Goal: Information Seeking & Learning: Learn about a topic

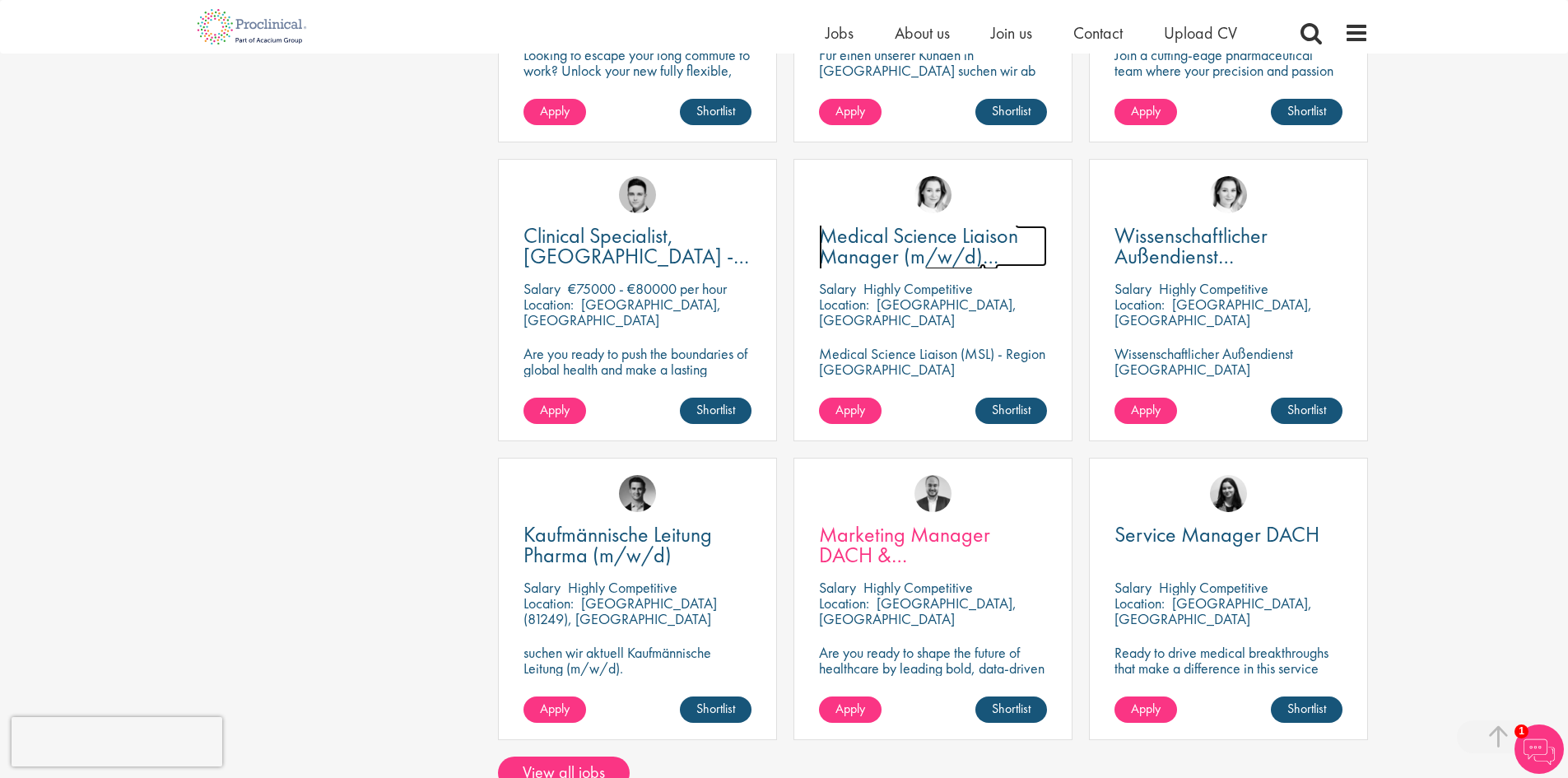
scroll to position [1235, 0]
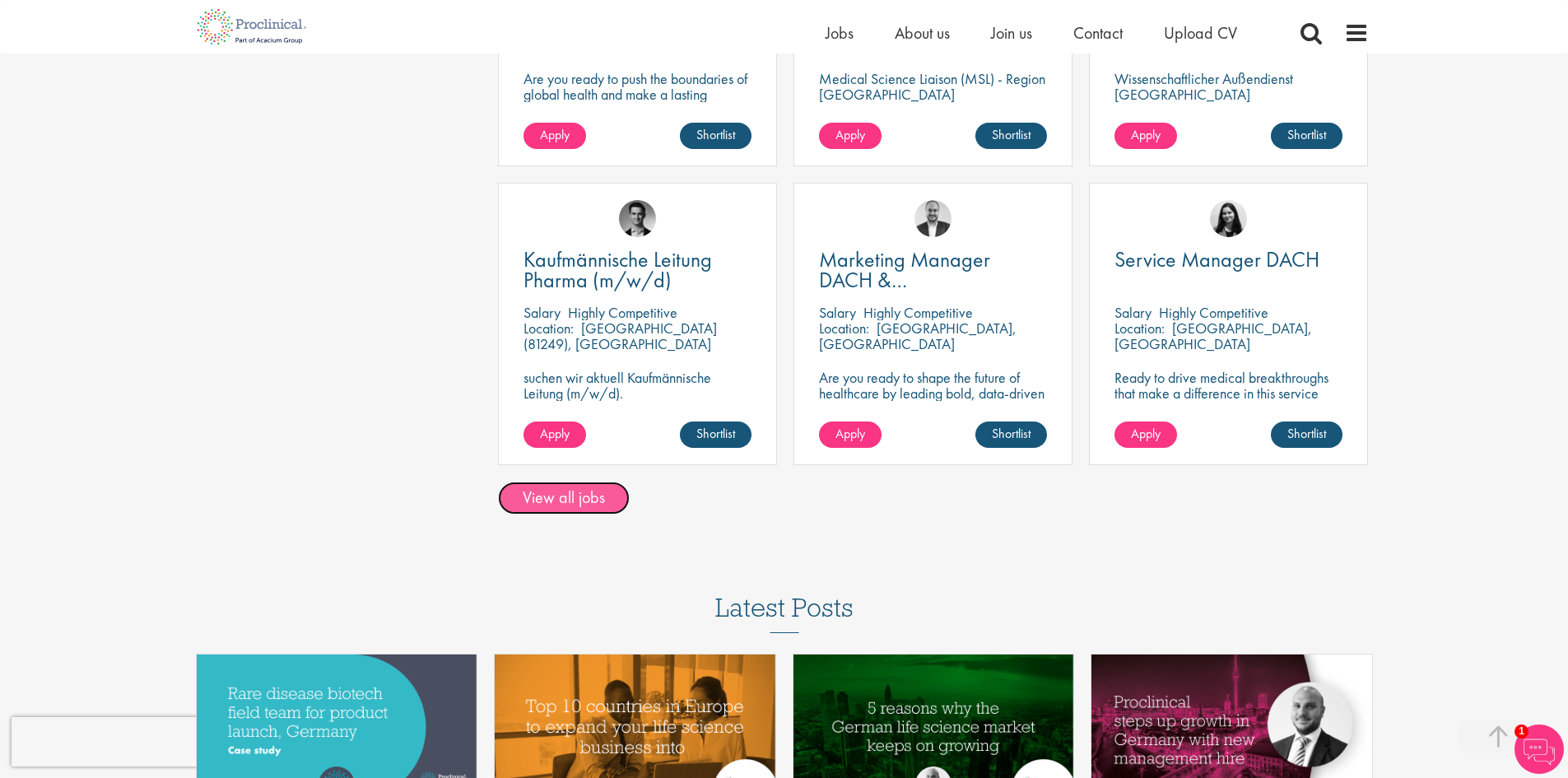
click at [534, 506] on link "View all jobs" at bounding box center [564, 497] width 132 height 33
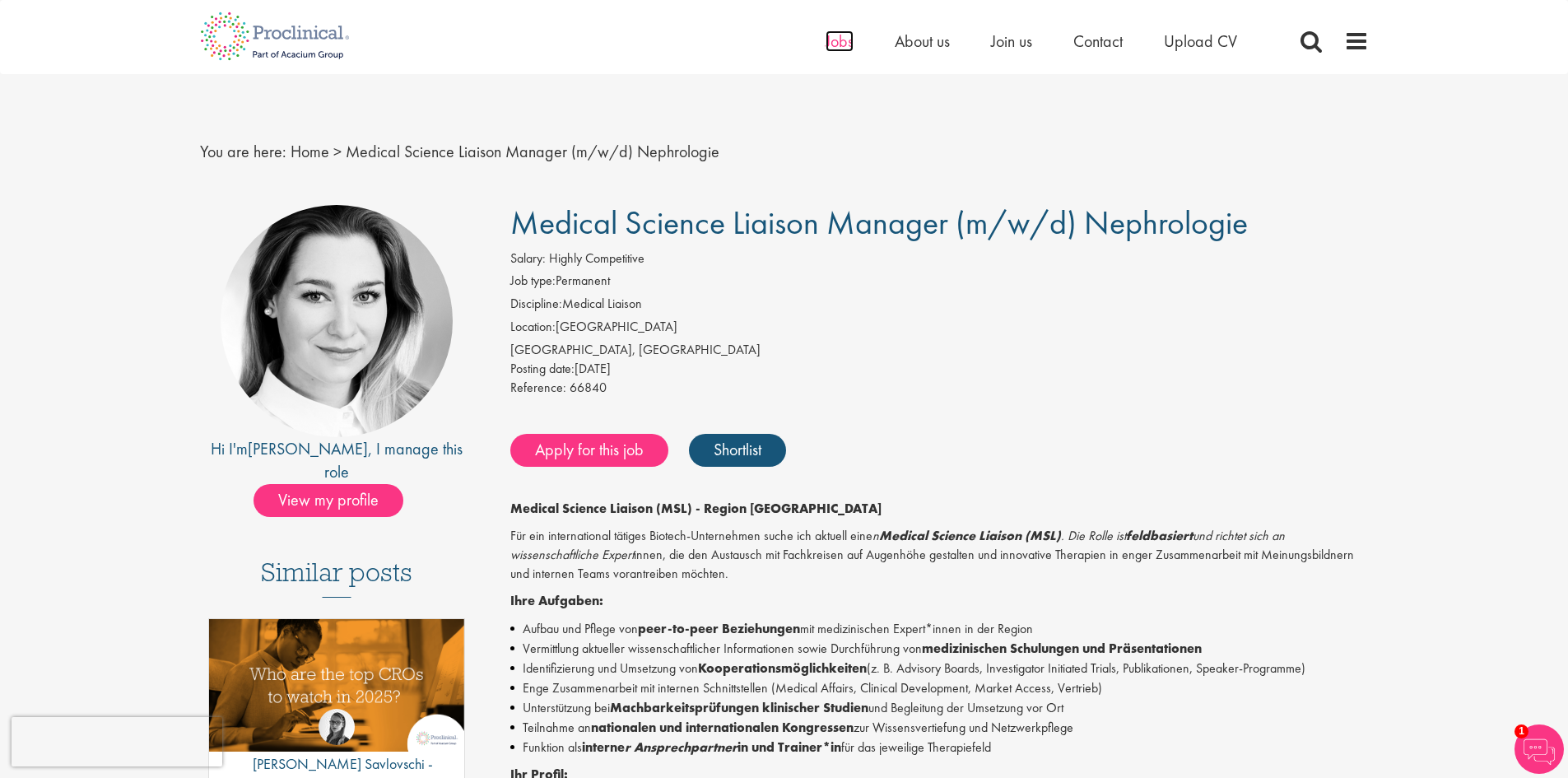
click at [841, 42] on span "Jobs" at bounding box center [840, 41] width 28 height 21
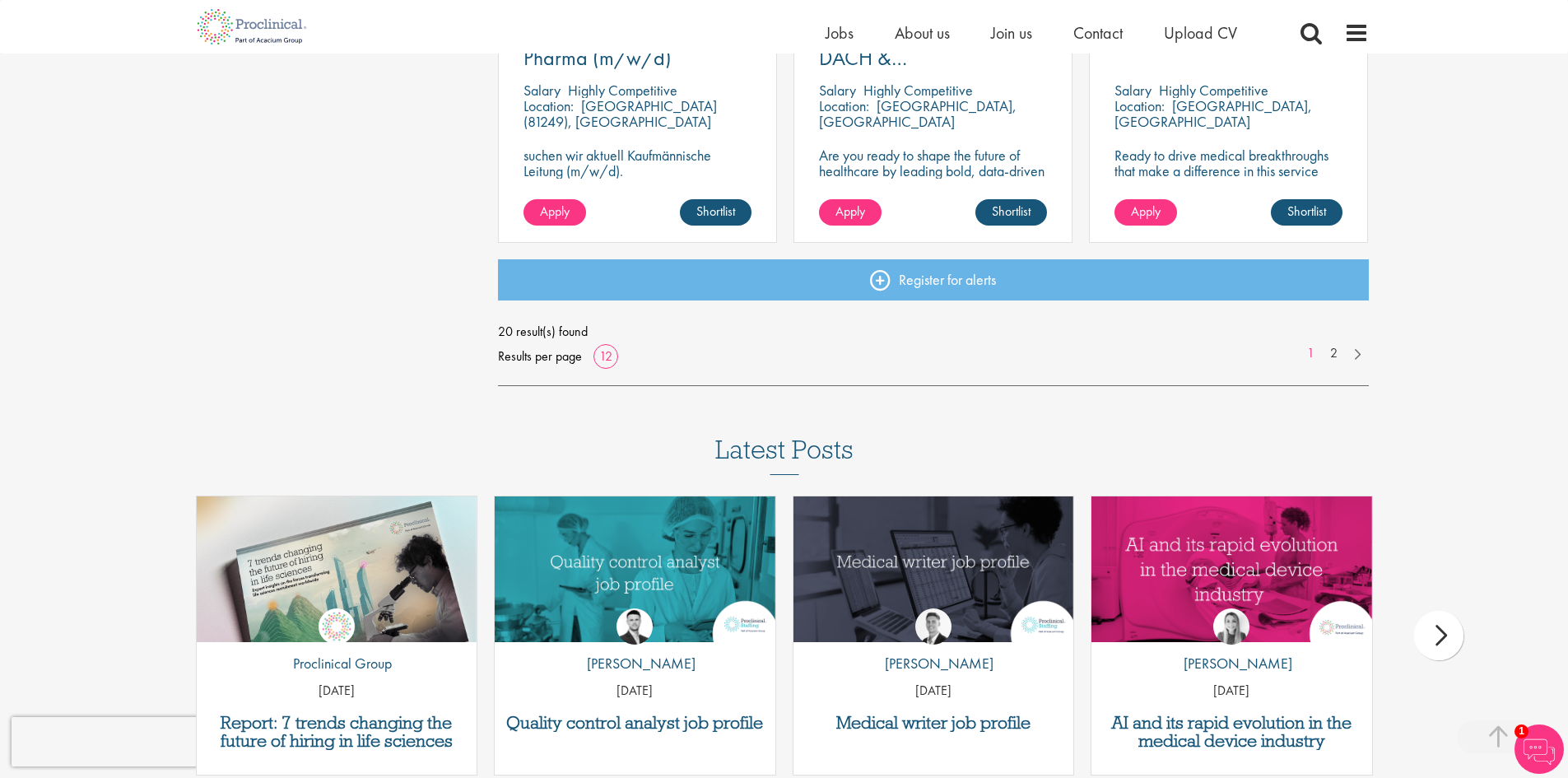
scroll to position [1239, 0]
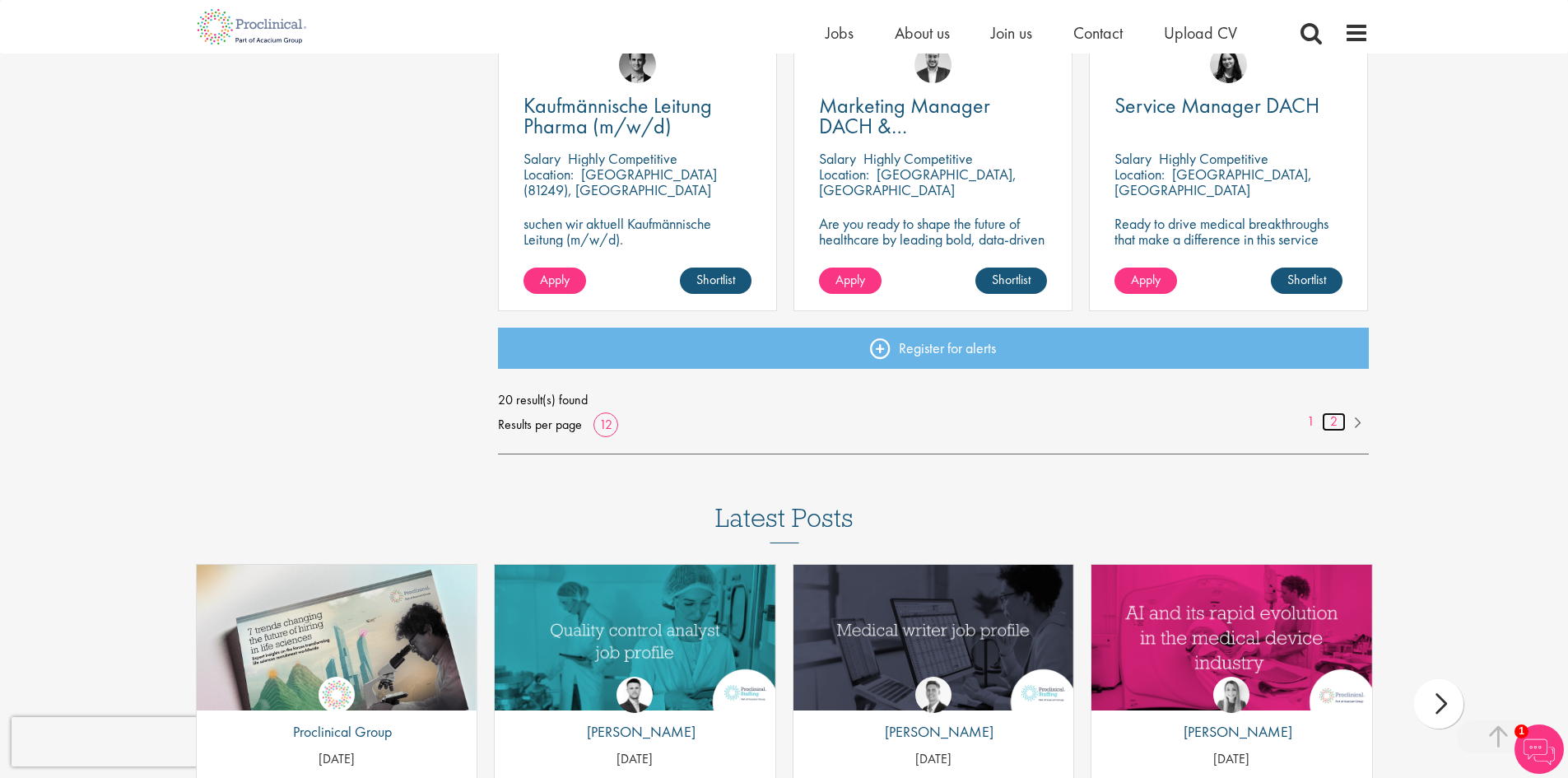
click at [1335, 420] on link "2" at bounding box center [1334, 421] width 24 height 19
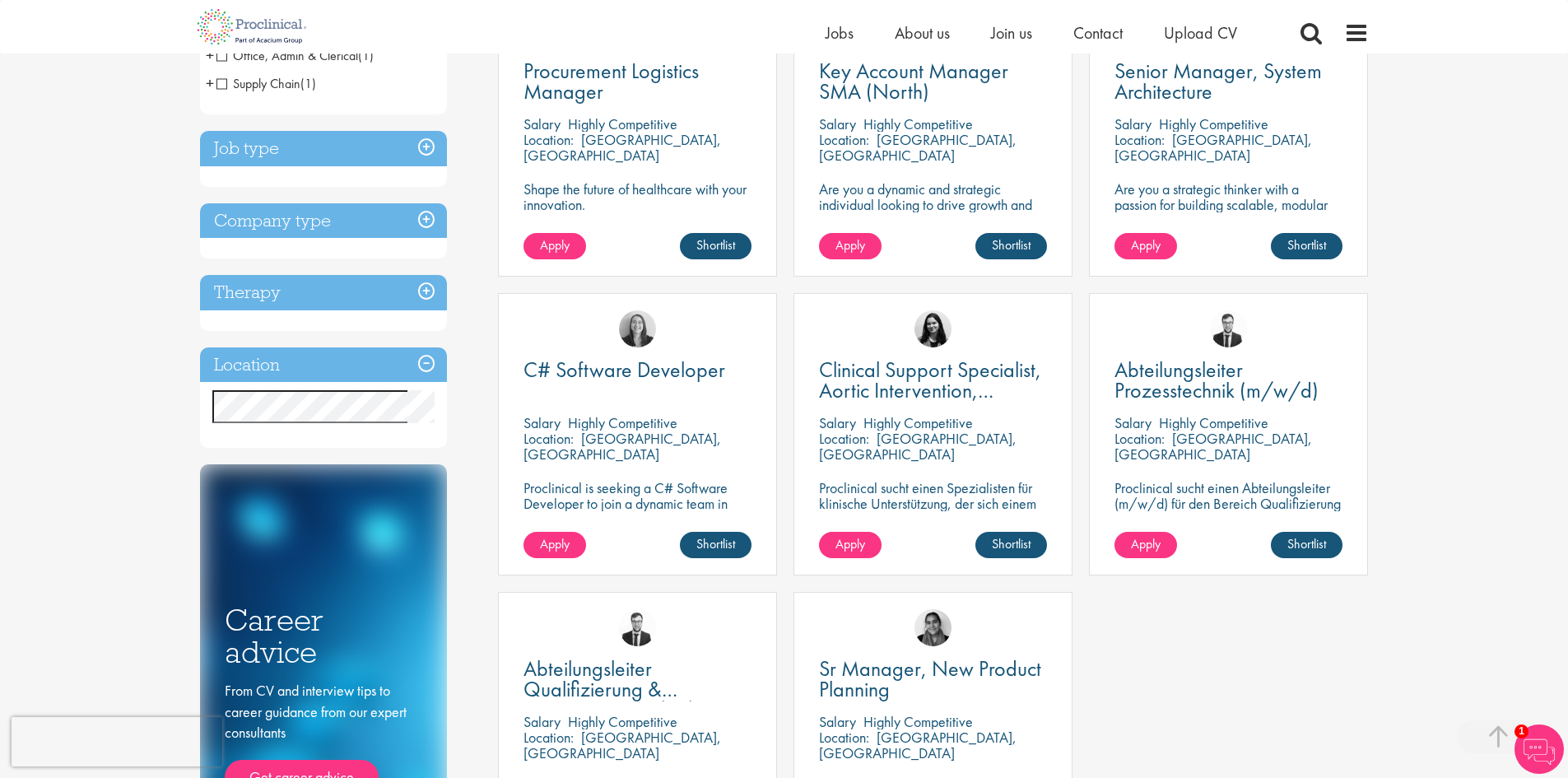
scroll to position [169, 0]
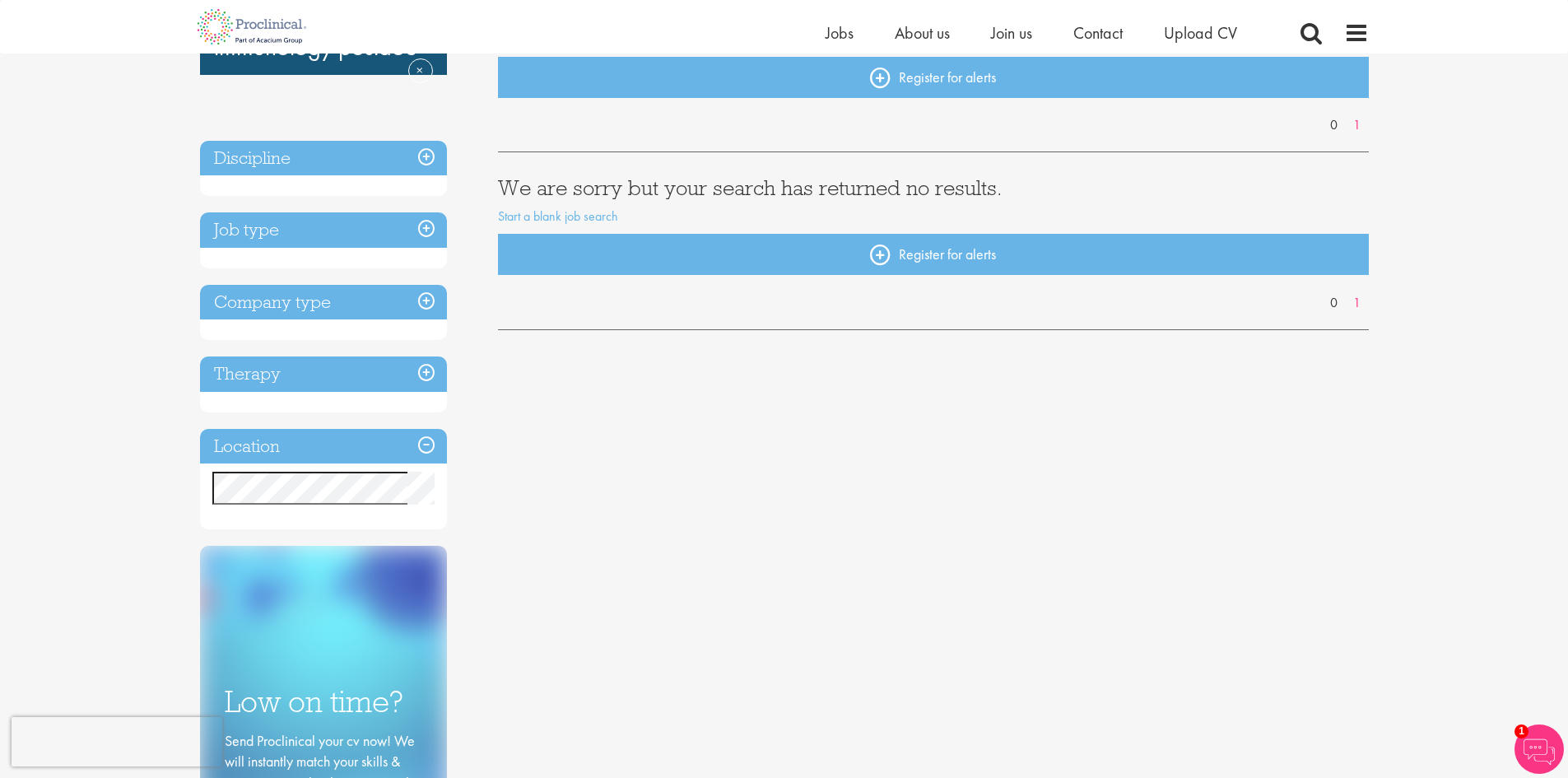
scroll to position [82, 0]
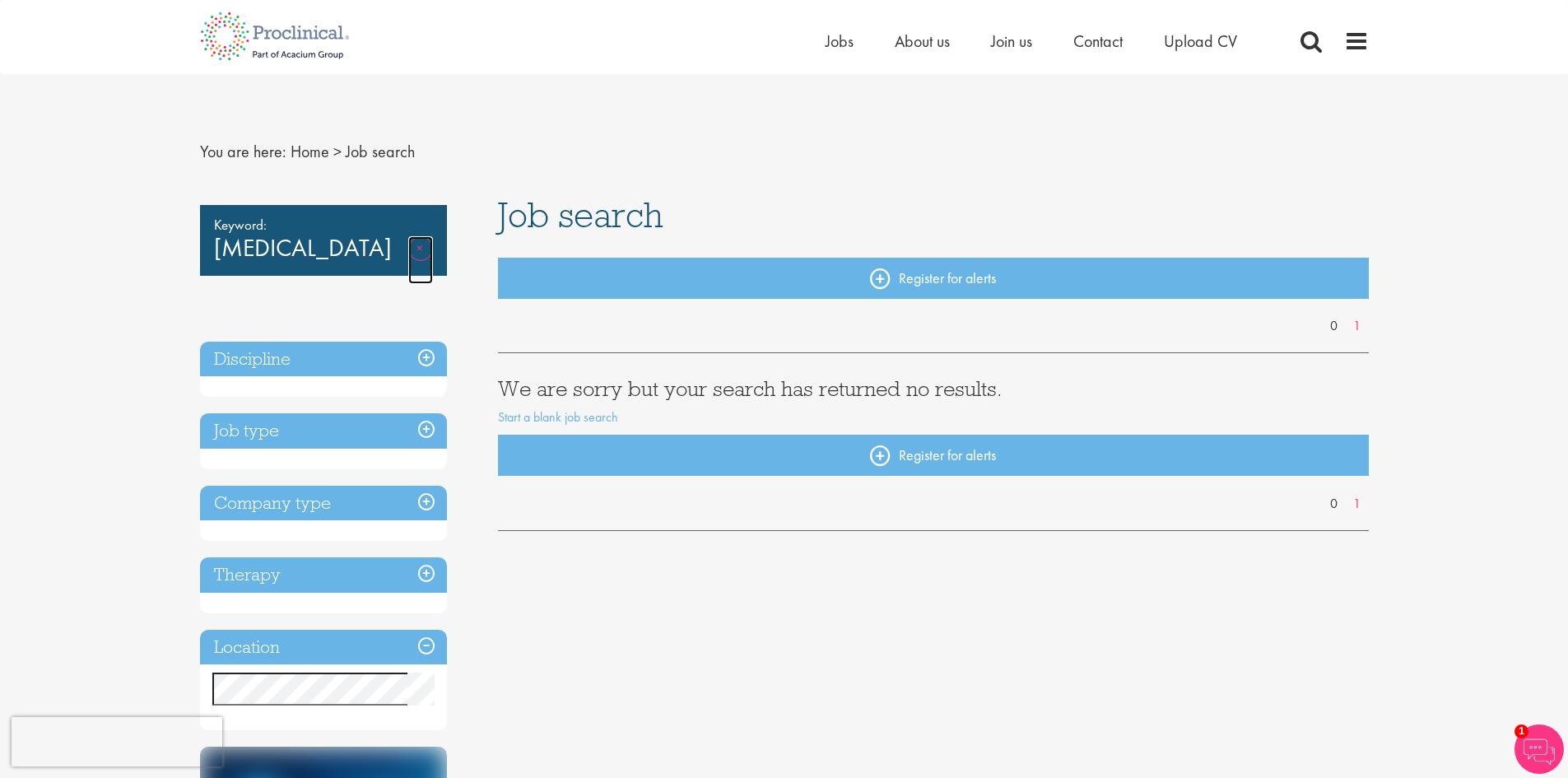
click at [423, 242] on link "Remove" at bounding box center [420, 260] width 25 height 48
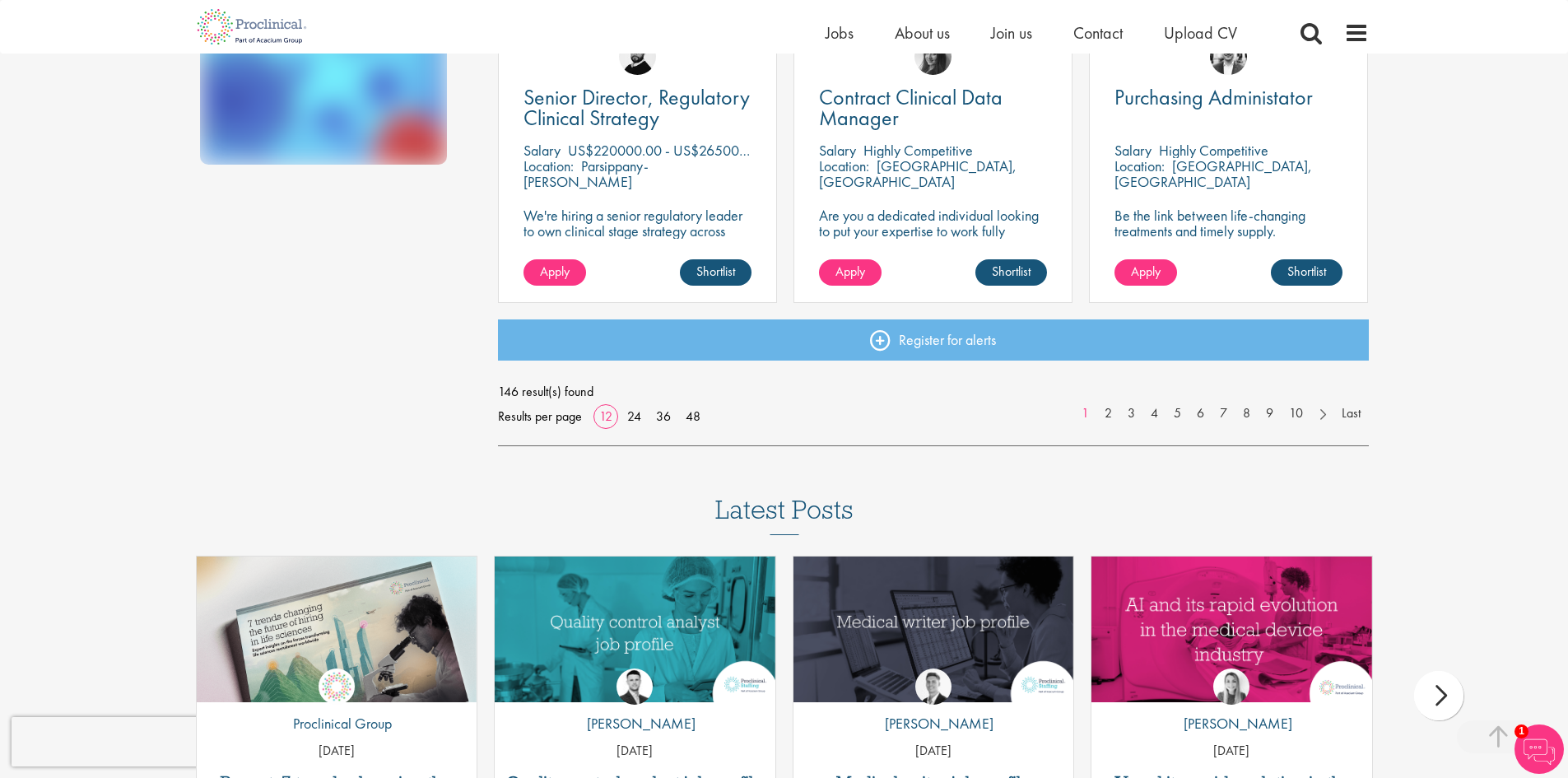
scroll to position [1317, 0]
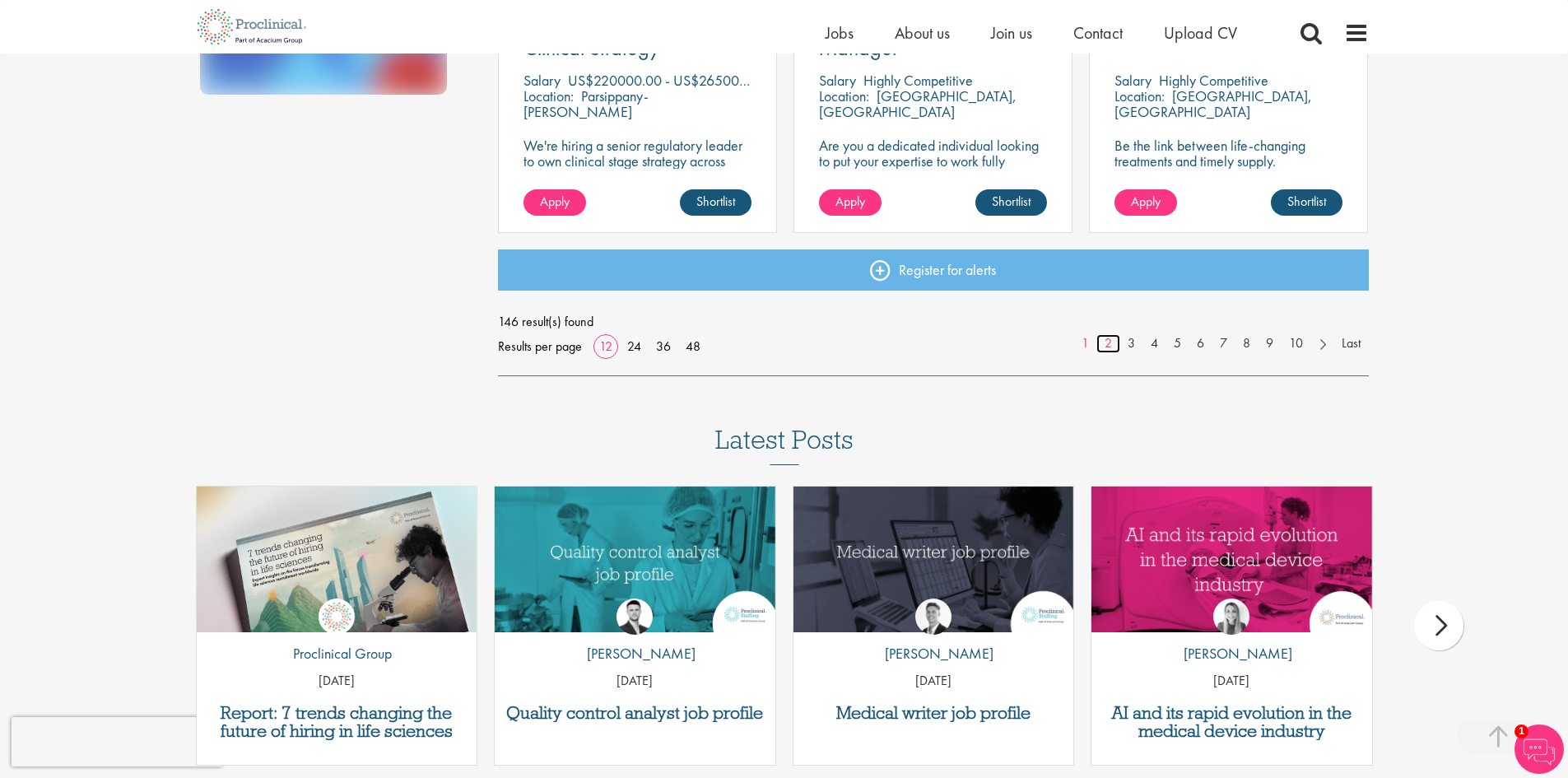
click at [1111, 340] on link "2" at bounding box center [1108, 343] width 24 height 19
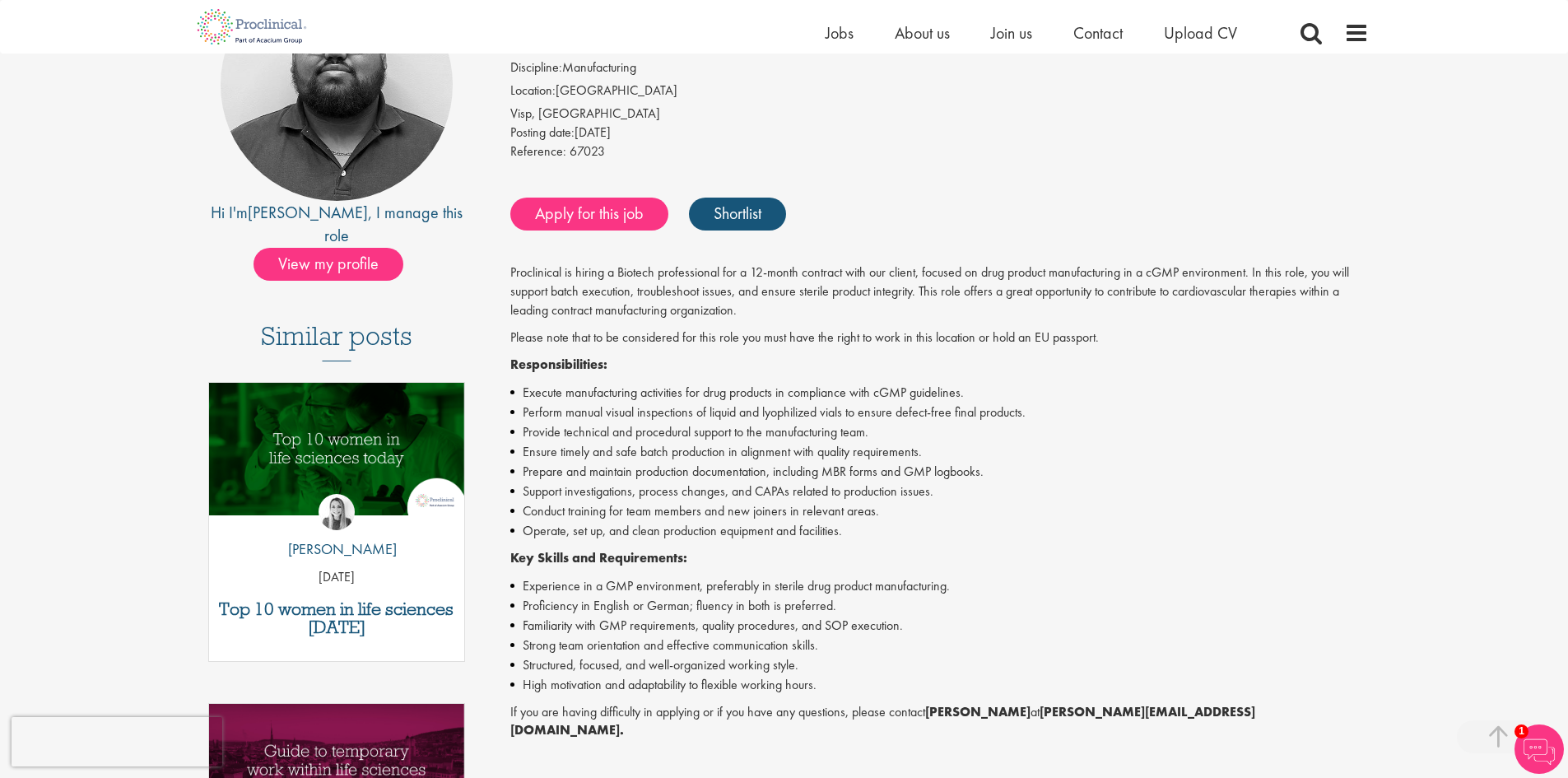
scroll to position [165, 0]
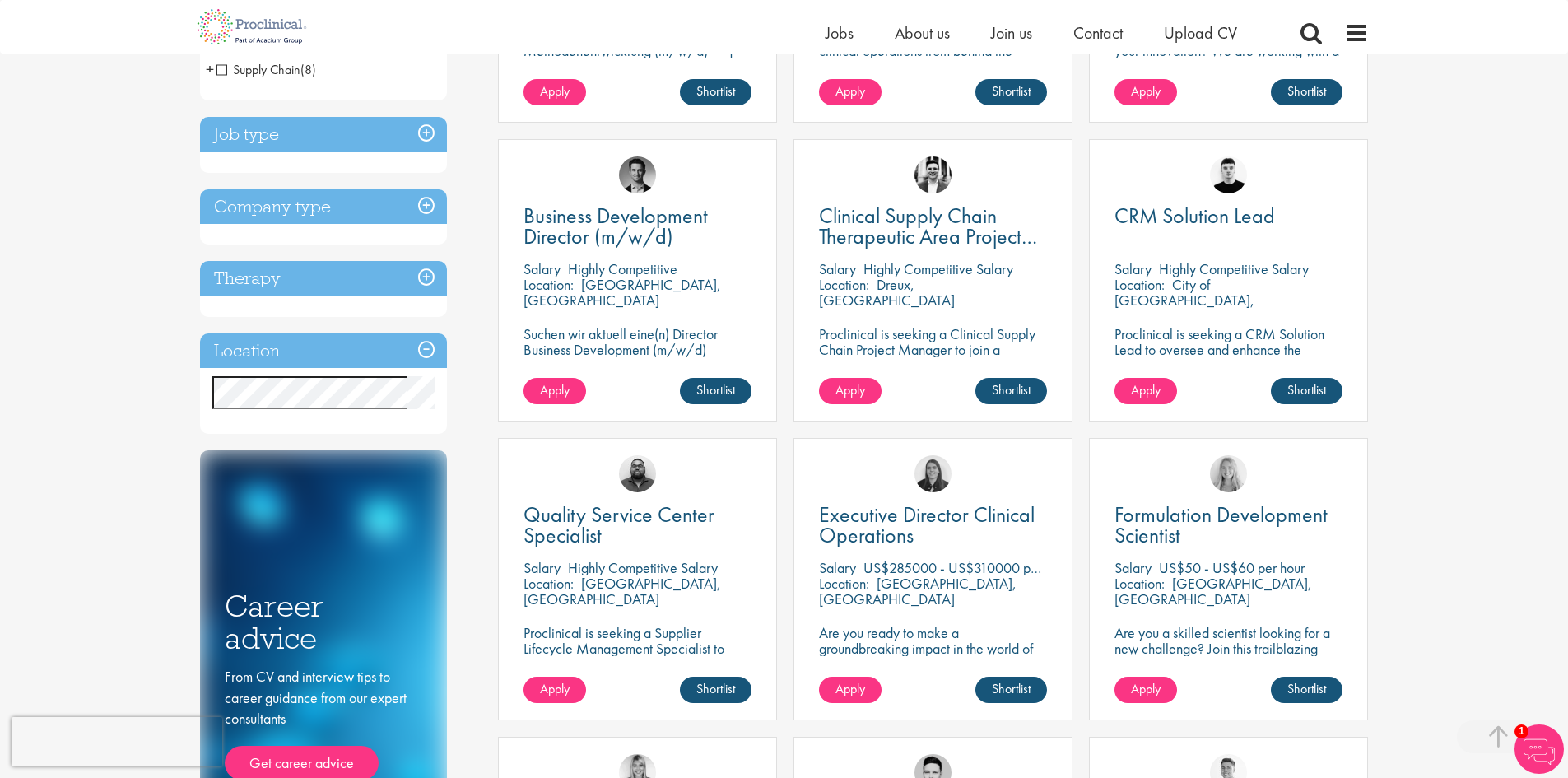
scroll to position [494, 0]
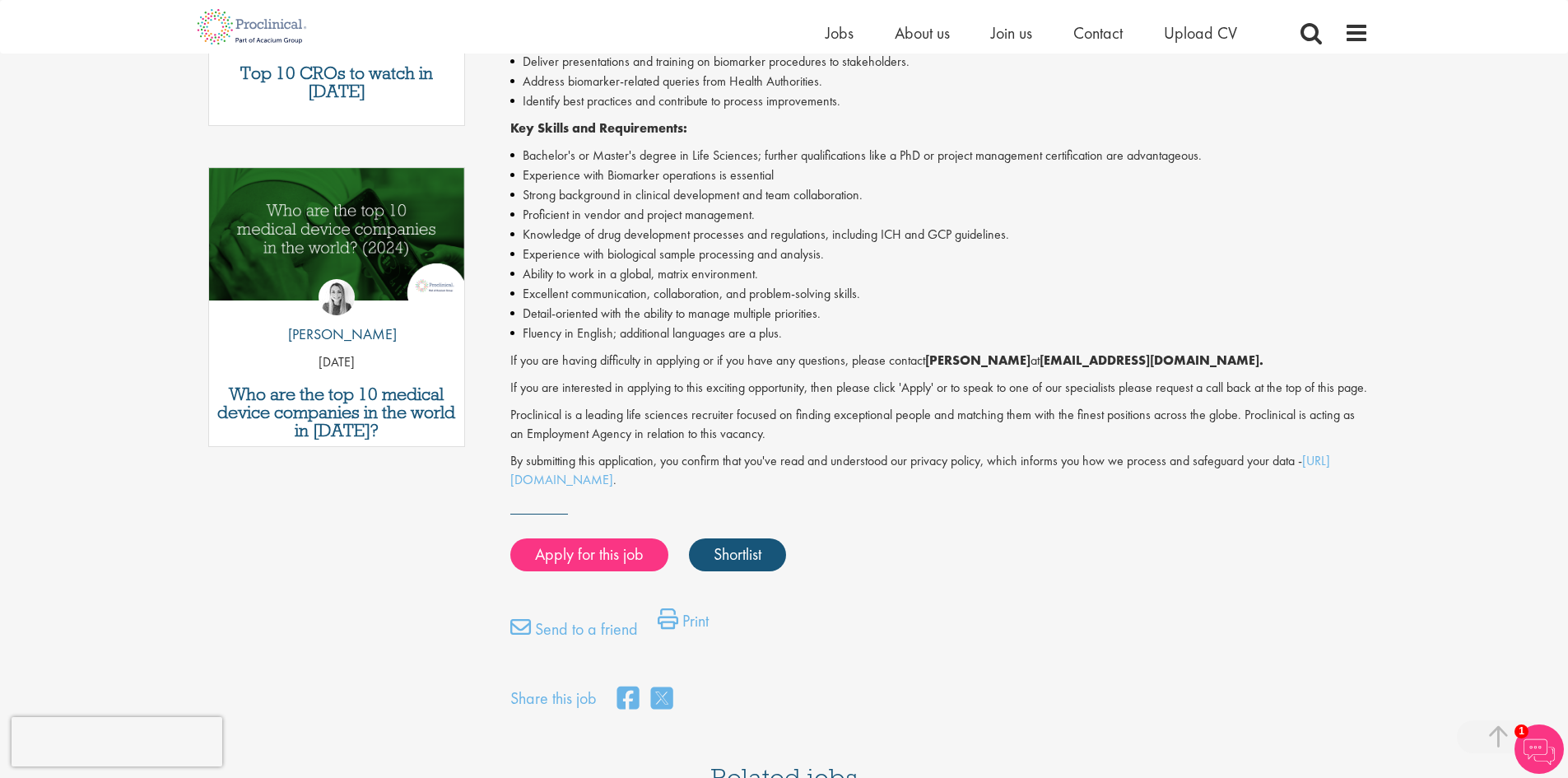
scroll to position [823, 0]
